Goal: Use online tool/utility: Utilize a website feature to perform a specific function

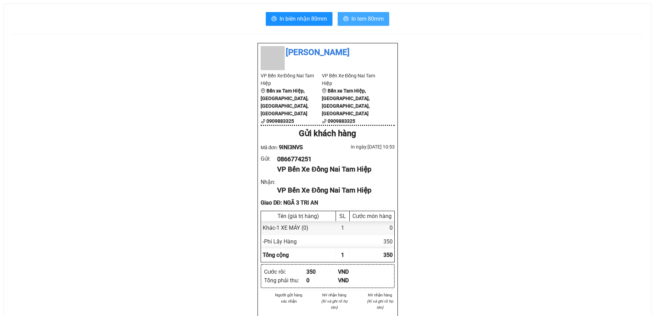
click at [369, 20] on span "In tem 80mm" at bounding box center [368, 18] width 32 height 9
click at [359, 19] on span "In tem 80mm" at bounding box center [368, 18] width 32 height 9
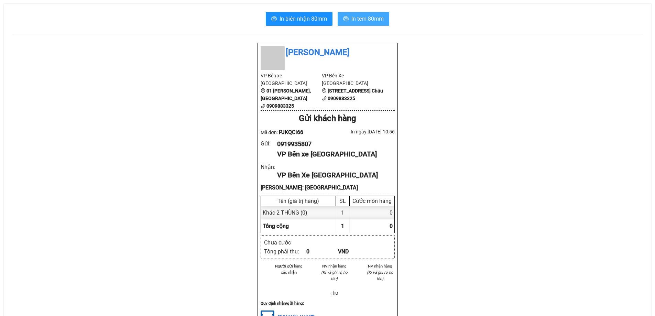
click at [353, 20] on span "In tem 80mm" at bounding box center [368, 18] width 32 height 9
click at [366, 13] on button "In tem 80mm" at bounding box center [364, 19] width 52 height 14
click at [357, 17] on span "In tem 80mm" at bounding box center [368, 18] width 32 height 9
click at [323, 24] on button "In biên nhận 80mm" at bounding box center [299, 19] width 67 height 14
click at [359, 19] on span "In tem 80mm" at bounding box center [368, 18] width 32 height 9
